Goal: Information Seeking & Learning: Learn about a topic

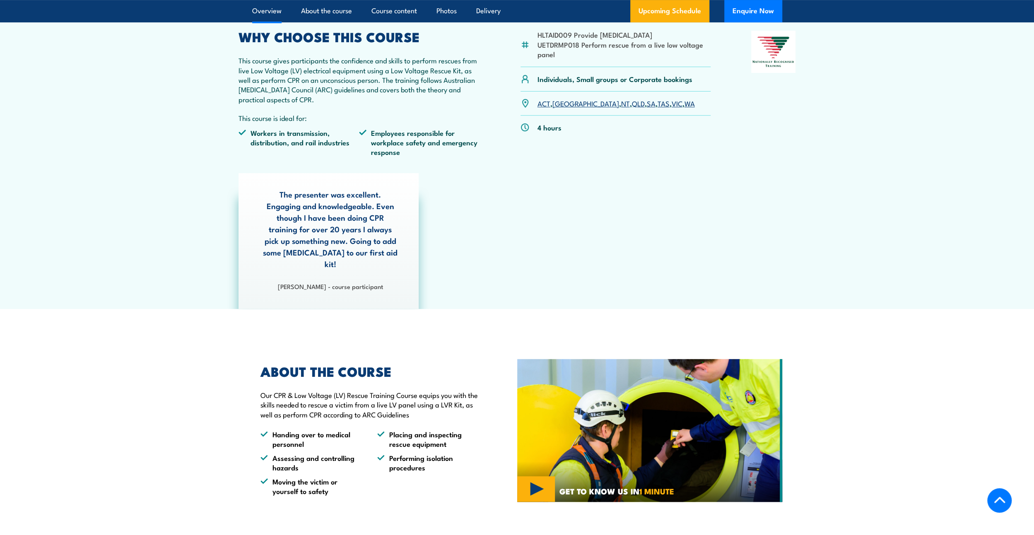
scroll to position [124, 0]
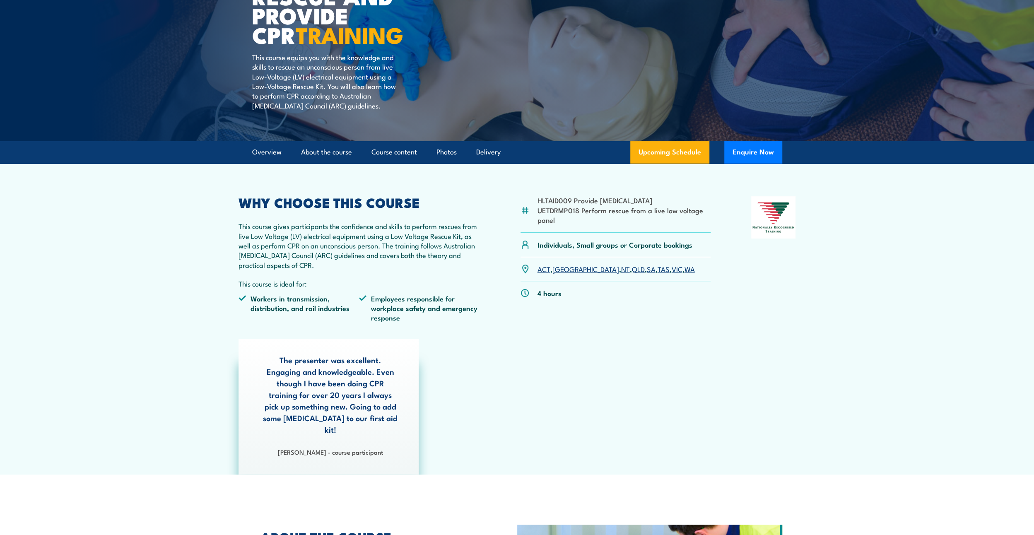
click at [555, 200] on li "HLTAID009 Provide [MEDICAL_DATA]" at bounding box center [623, 200] width 173 height 10
drag, startPoint x: 555, startPoint y: 200, endPoint x: 670, endPoint y: 200, distance: 115.1
click at [670, 200] on li "HLTAID009 Provide [MEDICAL_DATA]" at bounding box center [623, 200] width 173 height 10
copy li "HLTAID009 Provide [MEDICAL_DATA]"
drag, startPoint x: 547, startPoint y: 214, endPoint x: 553, endPoint y: 212, distance: 6.7
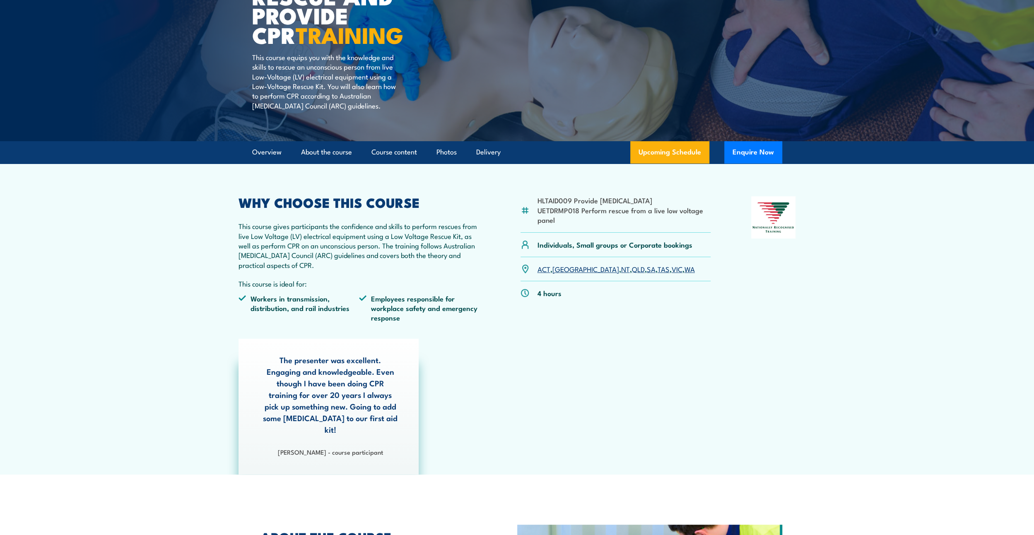
click at [547, 214] on li "UETDRMP018 Perform rescue from a live low voltage panel" at bounding box center [623, 214] width 173 height 19
click at [554, 212] on li "UETDRMP018 Perform rescue from a live low voltage panel" at bounding box center [623, 214] width 173 height 19
drag, startPoint x: 554, startPoint y: 212, endPoint x: 557, endPoint y: 216, distance: 5.4
click at [557, 216] on li "UETDRMP018 Perform rescue from a live low voltage panel" at bounding box center [623, 214] width 173 height 19
copy div "UETDRMP018 Perform rescue from a live low voltage panel"
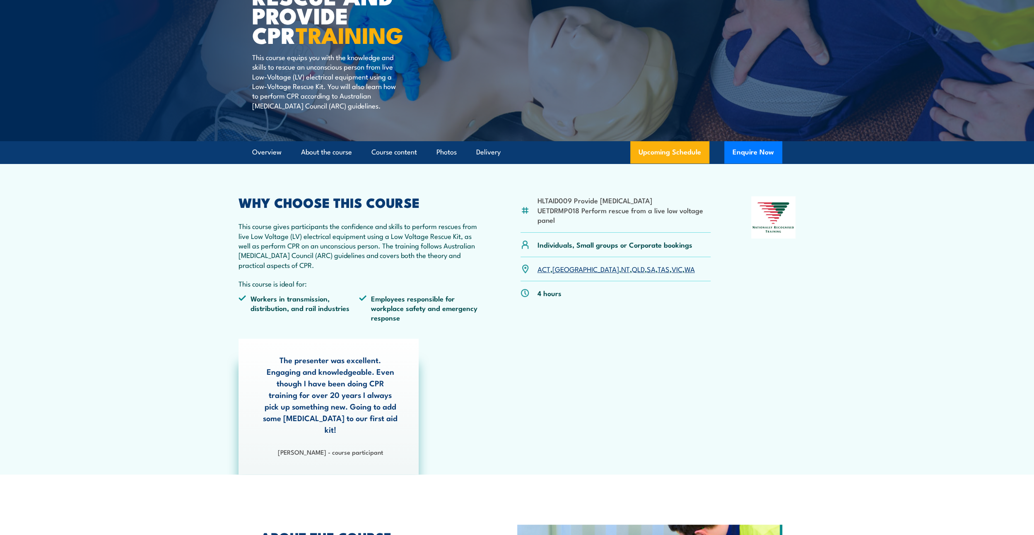
click at [778, 296] on div at bounding box center [773, 262] width 45 height 132
